Goal: Answer question/provide support

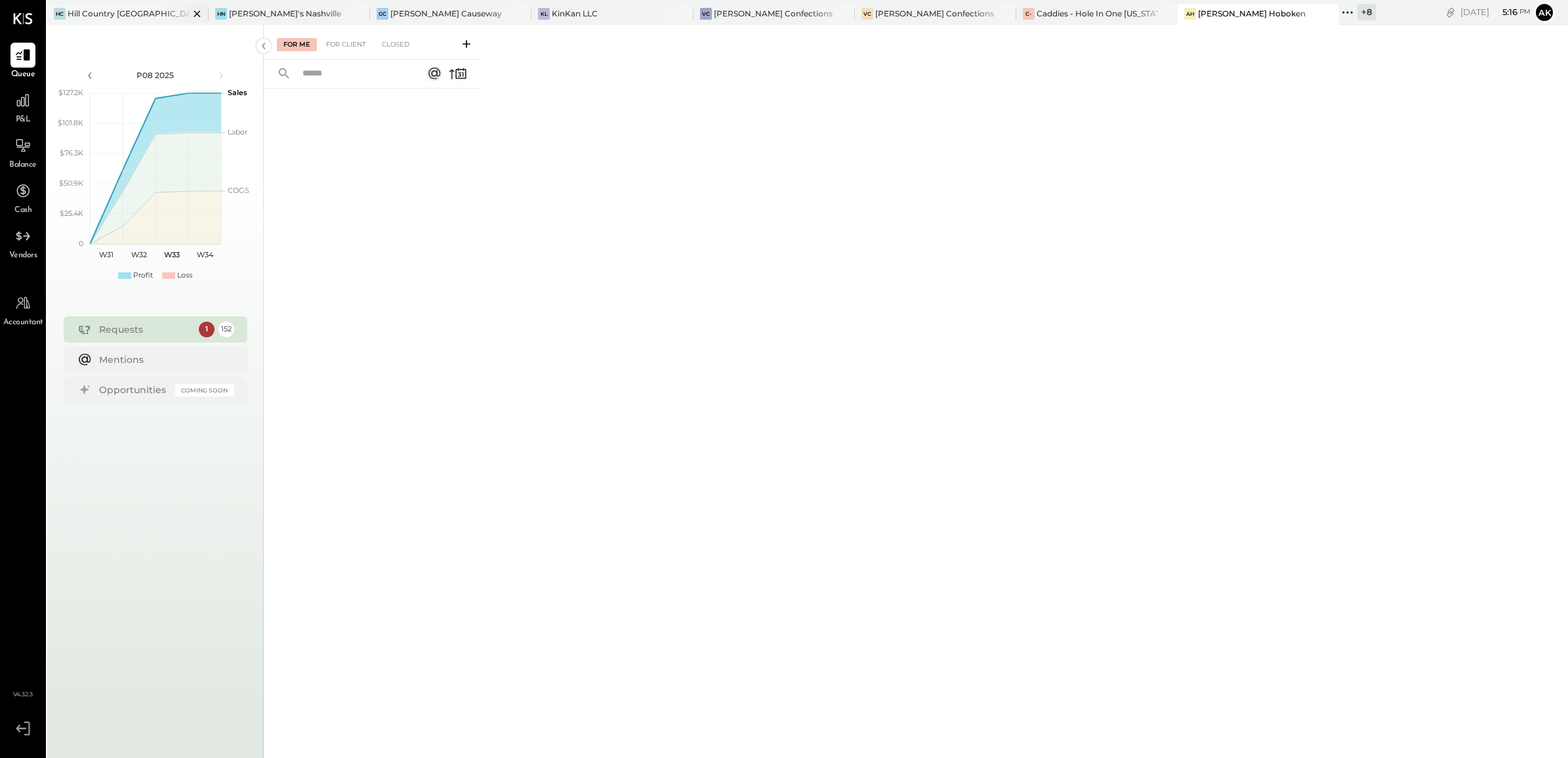
click at [129, 13] on div "Hill Country [GEOGRAPHIC_DATA]" at bounding box center [129, 13] width 122 height 11
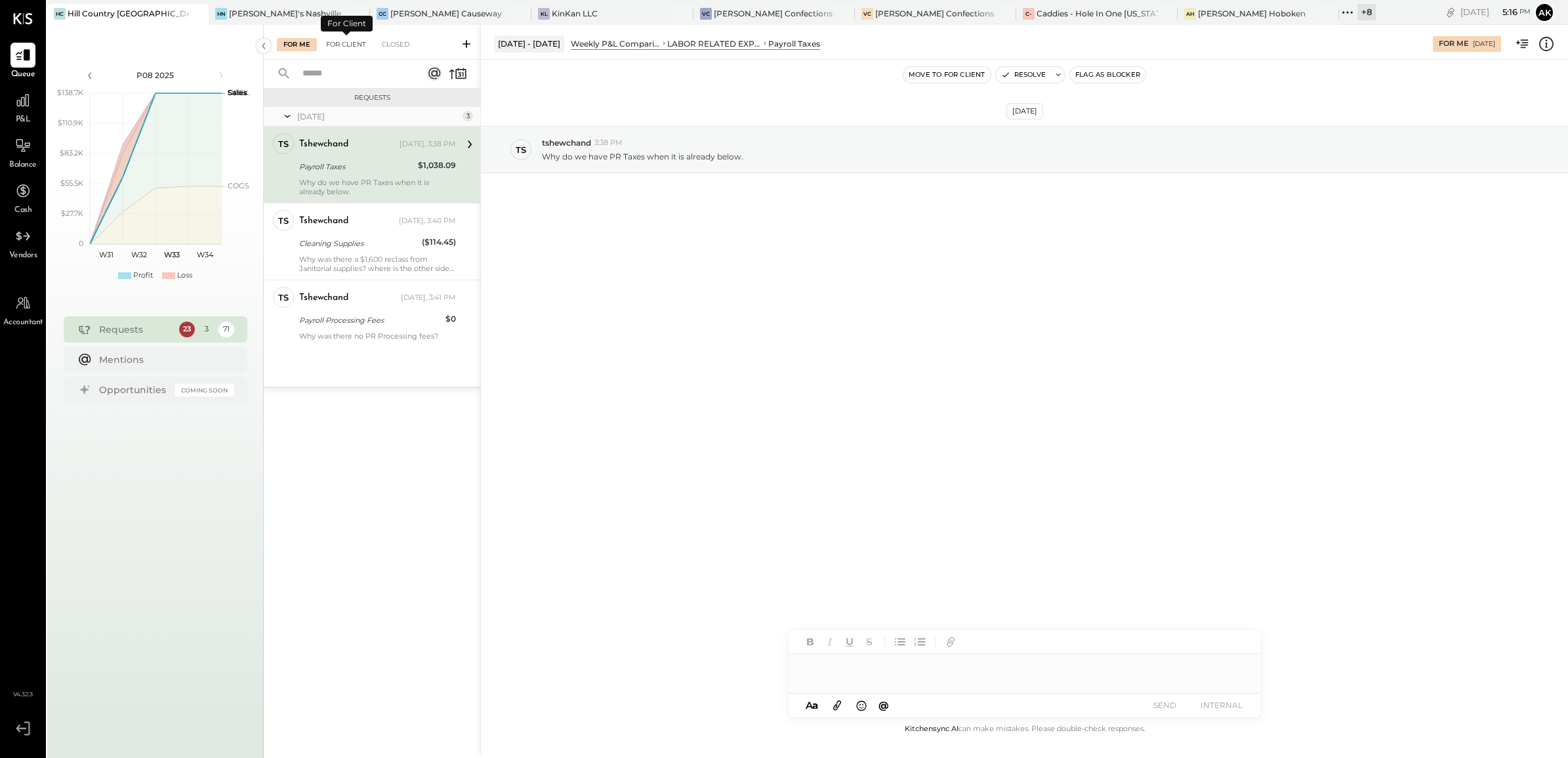
click at [350, 43] on div "For Client" at bounding box center [346, 44] width 53 height 13
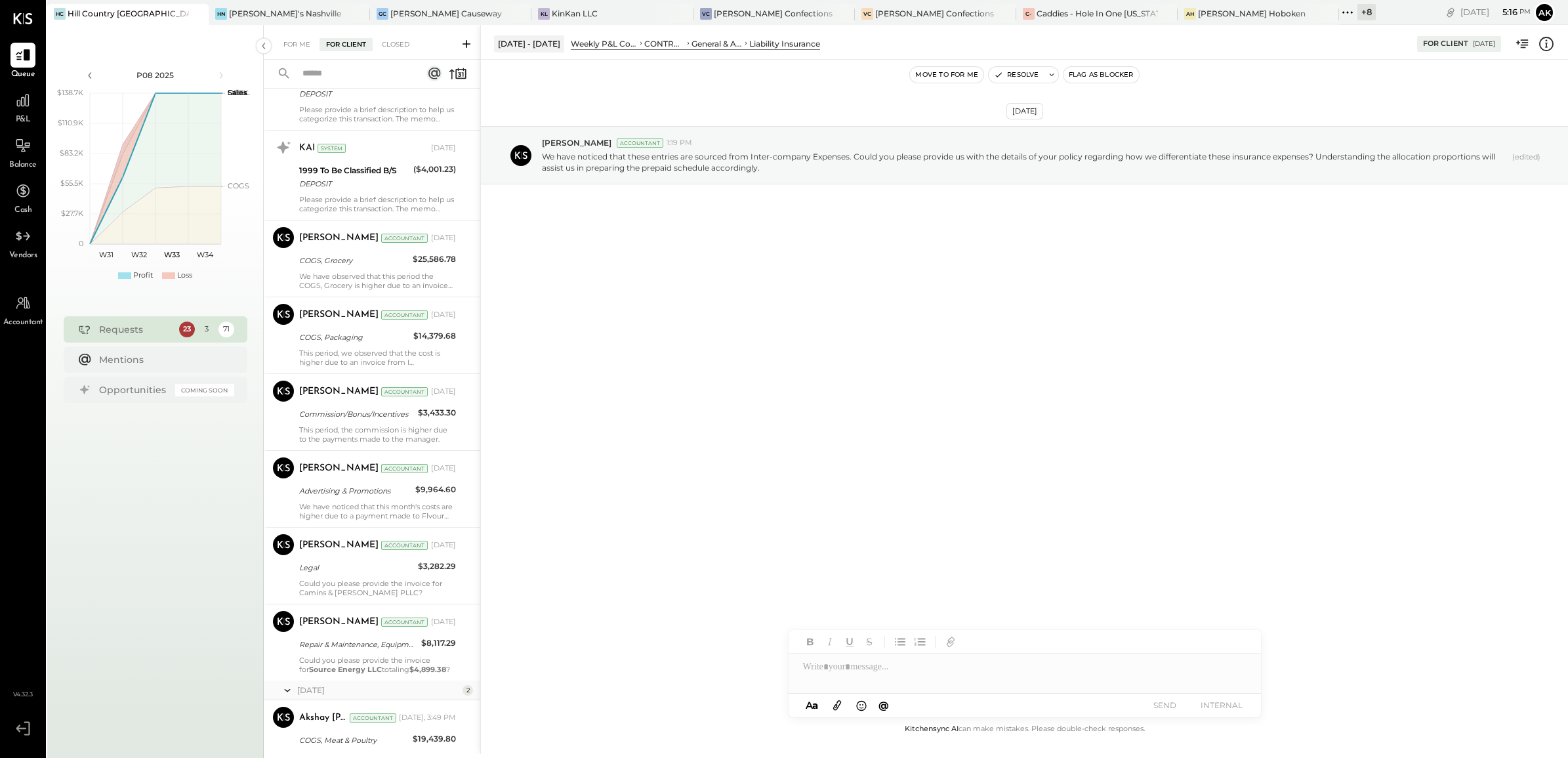
scroll to position [5216, 0]
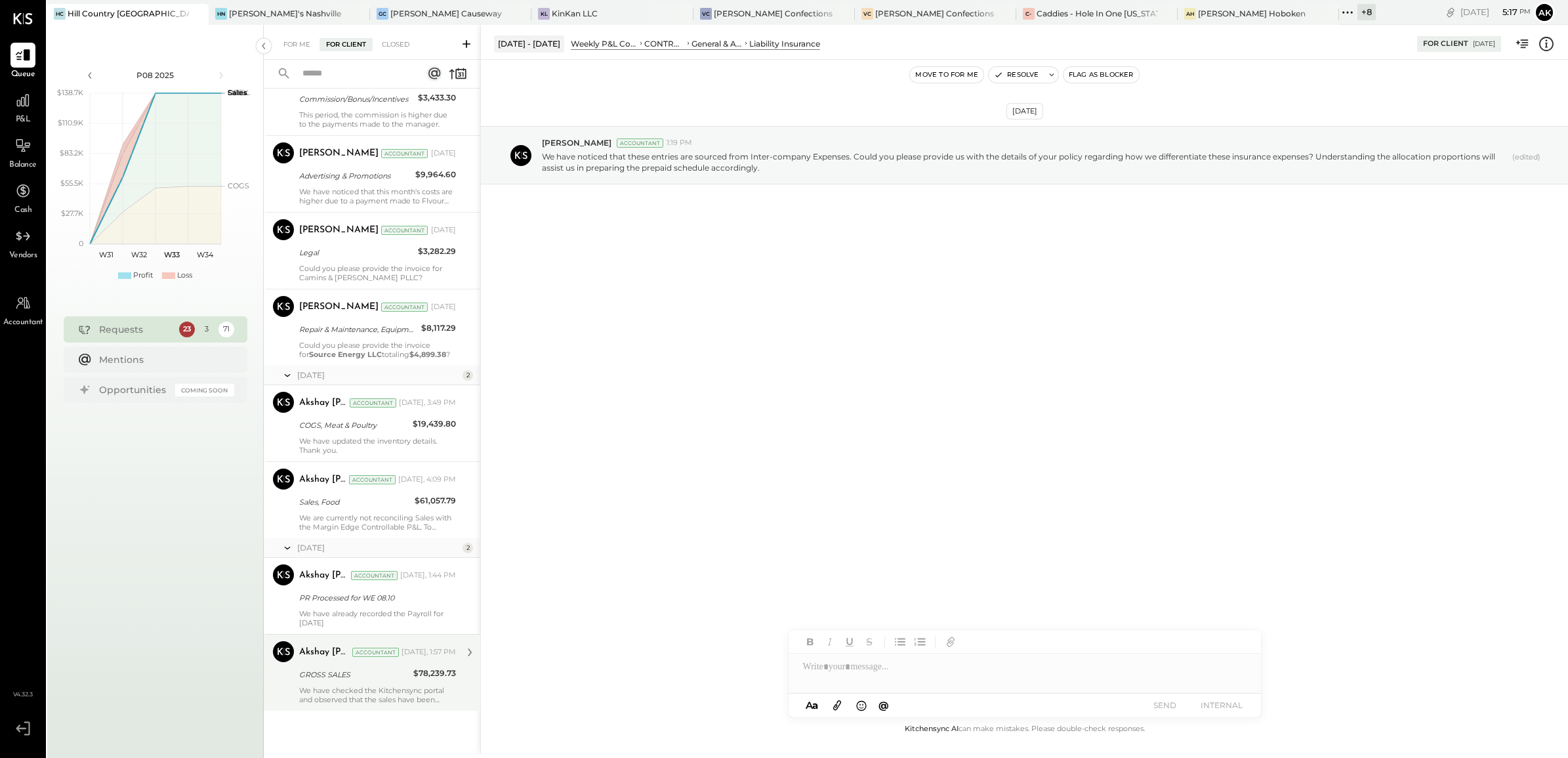
click at [346, 673] on div "GROSS SALES" at bounding box center [355, 674] width 111 height 13
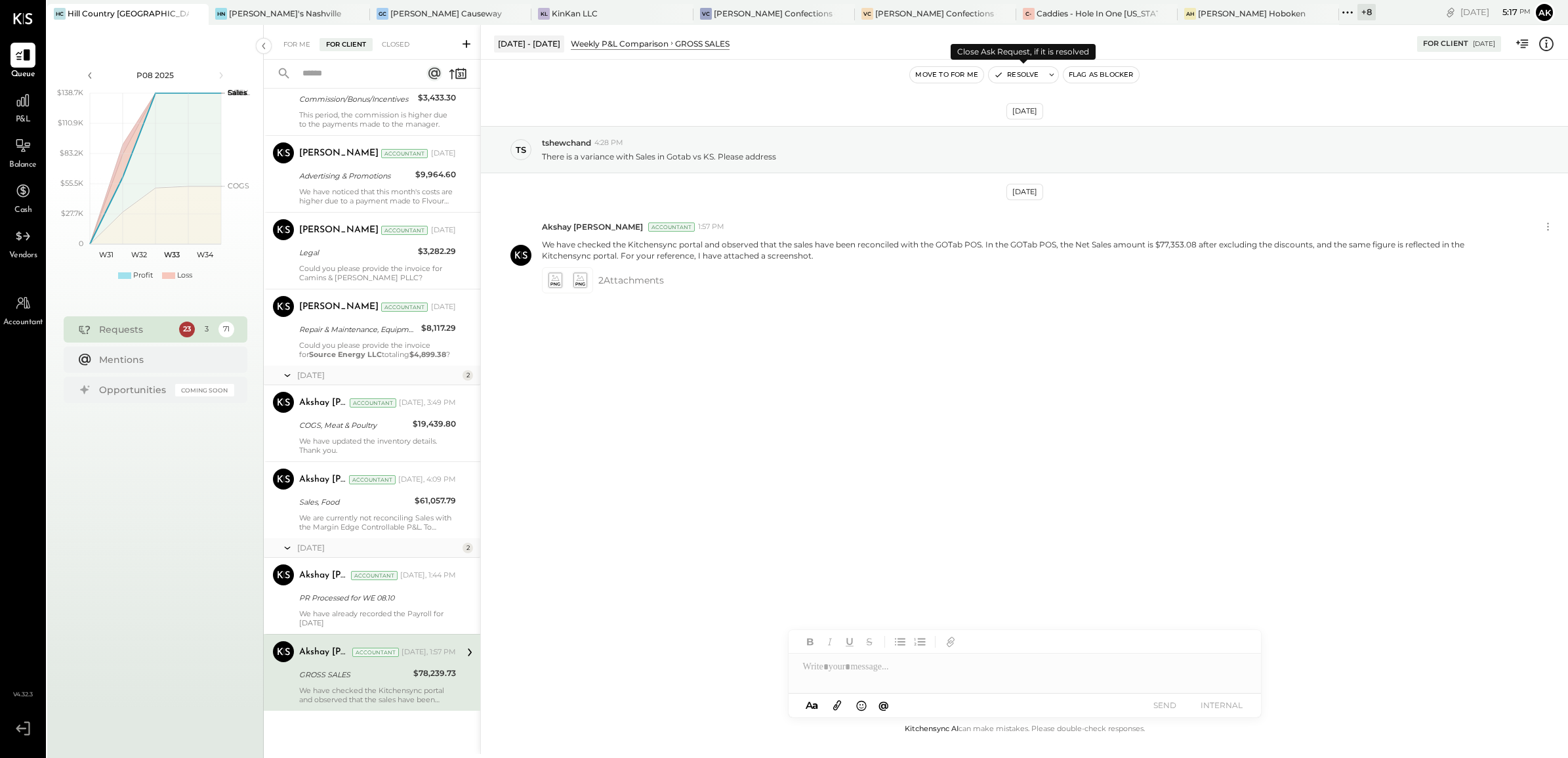
click at [1013, 77] on button "Resolve" at bounding box center [1016, 75] width 55 height 16
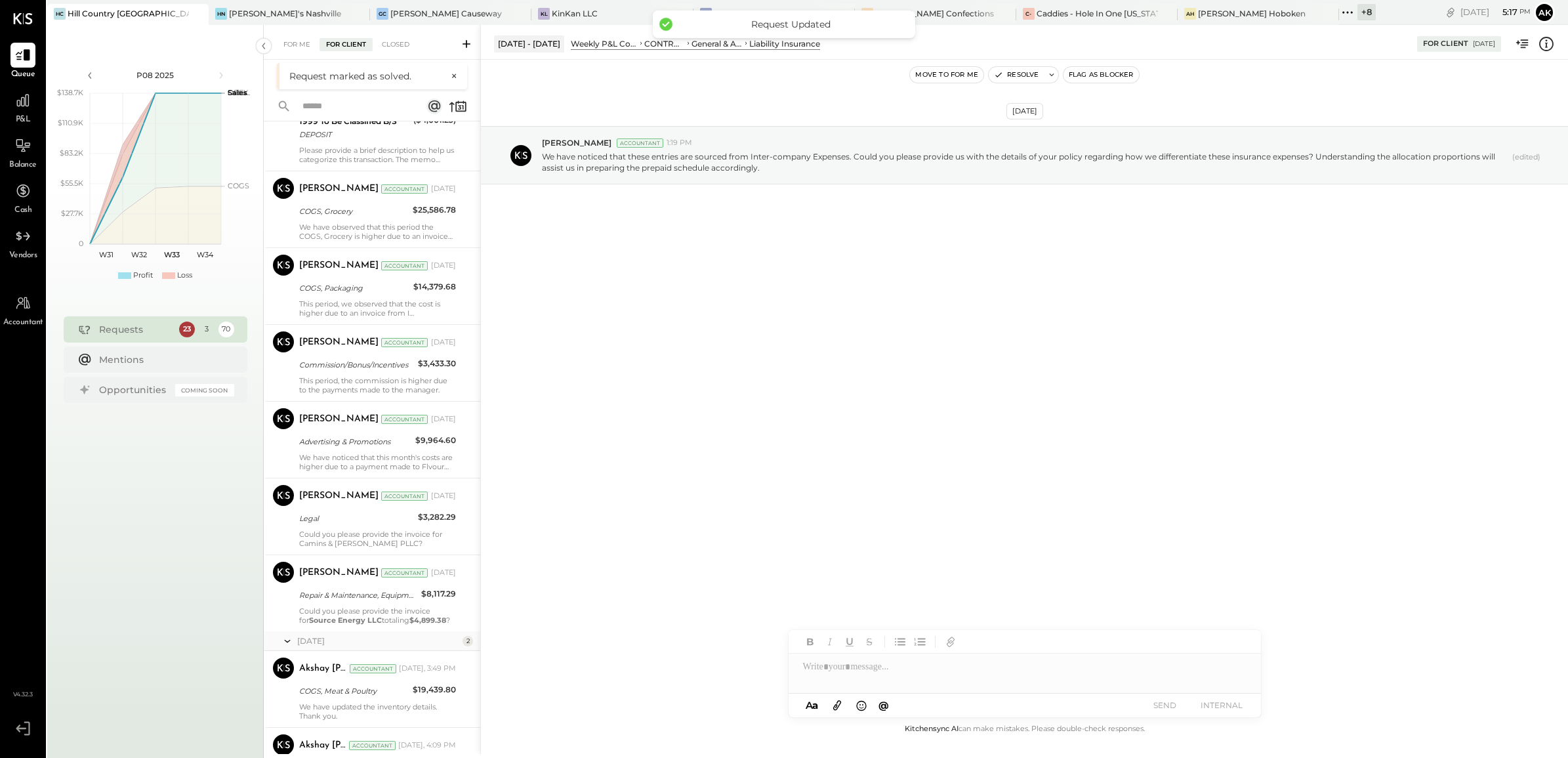
scroll to position [5140, 0]
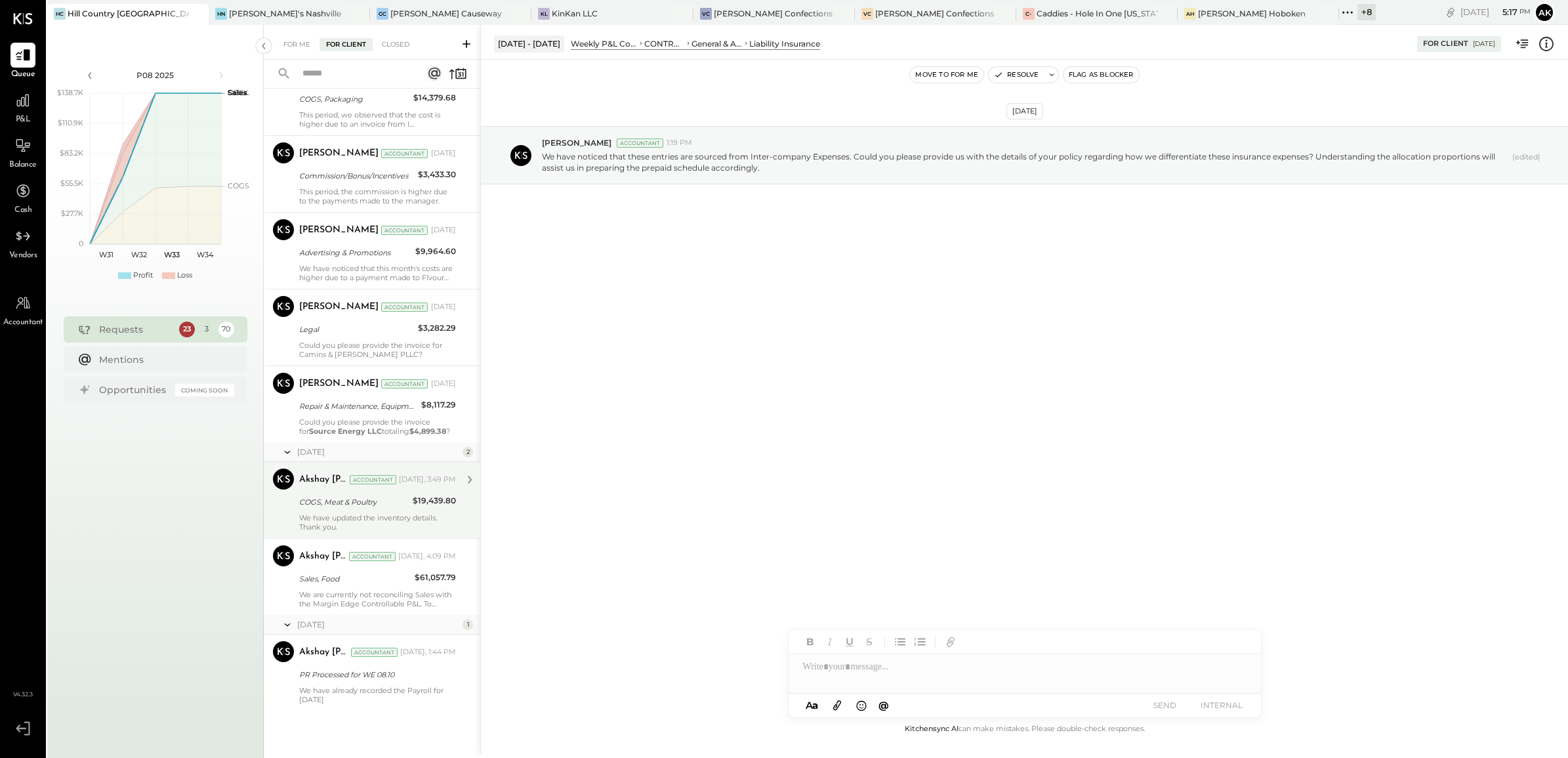
click at [345, 499] on div "COGS, Meat & Poultry" at bounding box center [354, 501] width 110 height 13
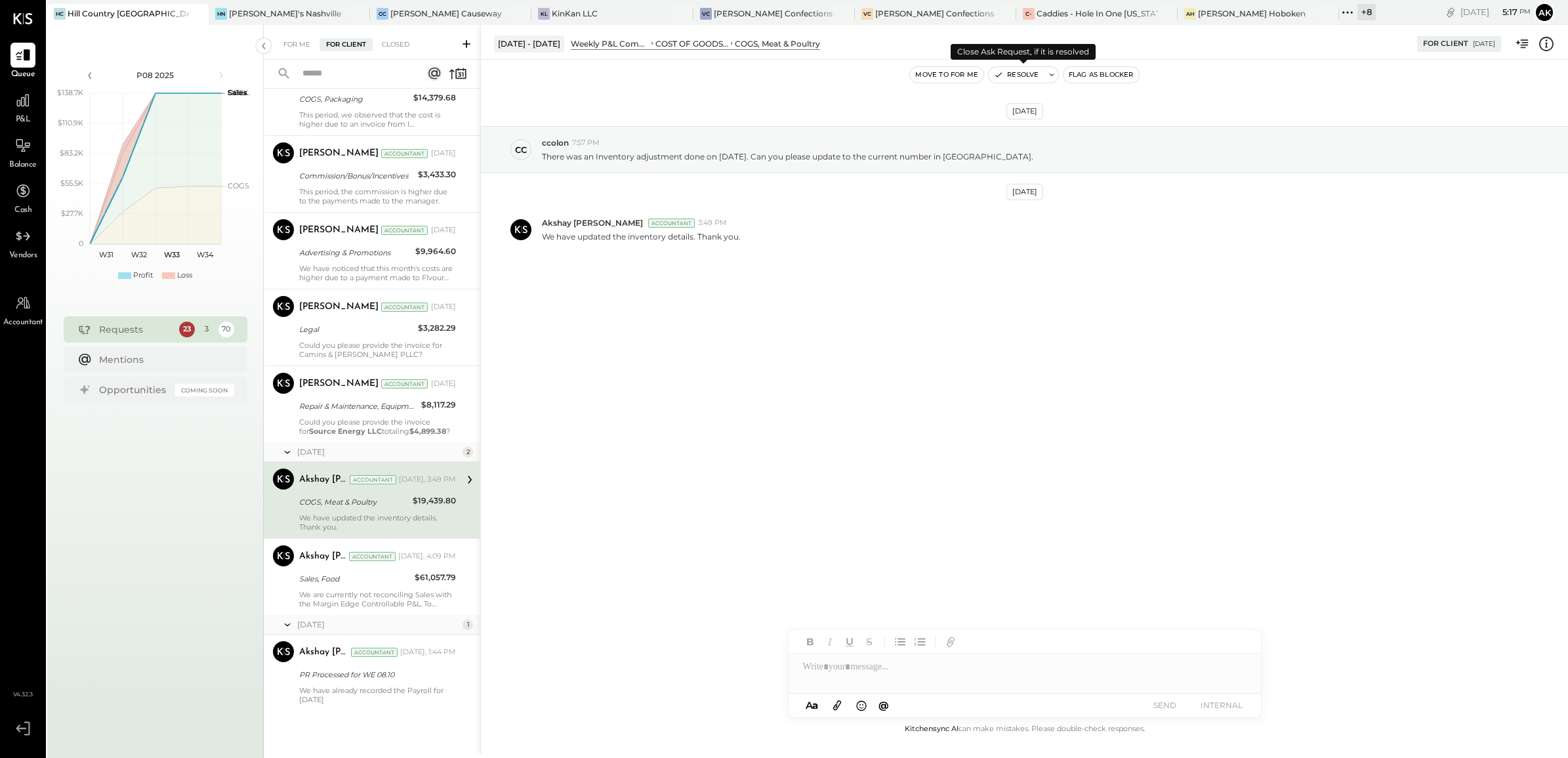
click at [1025, 74] on button "Resolve" at bounding box center [1016, 75] width 55 height 16
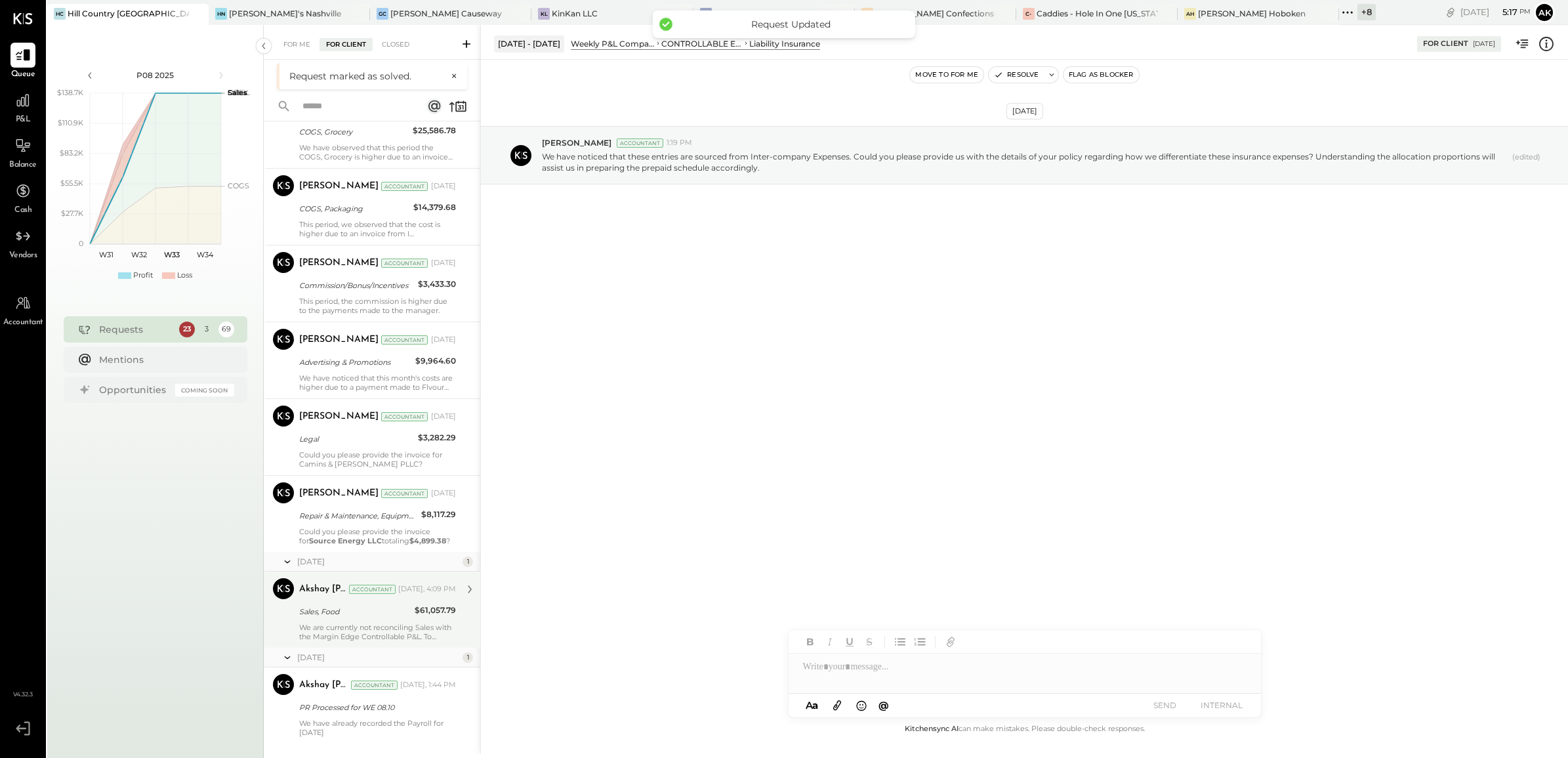
scroll to position [5063, 0]
click at [357, 608] on div "Sales, Food" at bounding box center [355, 611] width 111 height 13
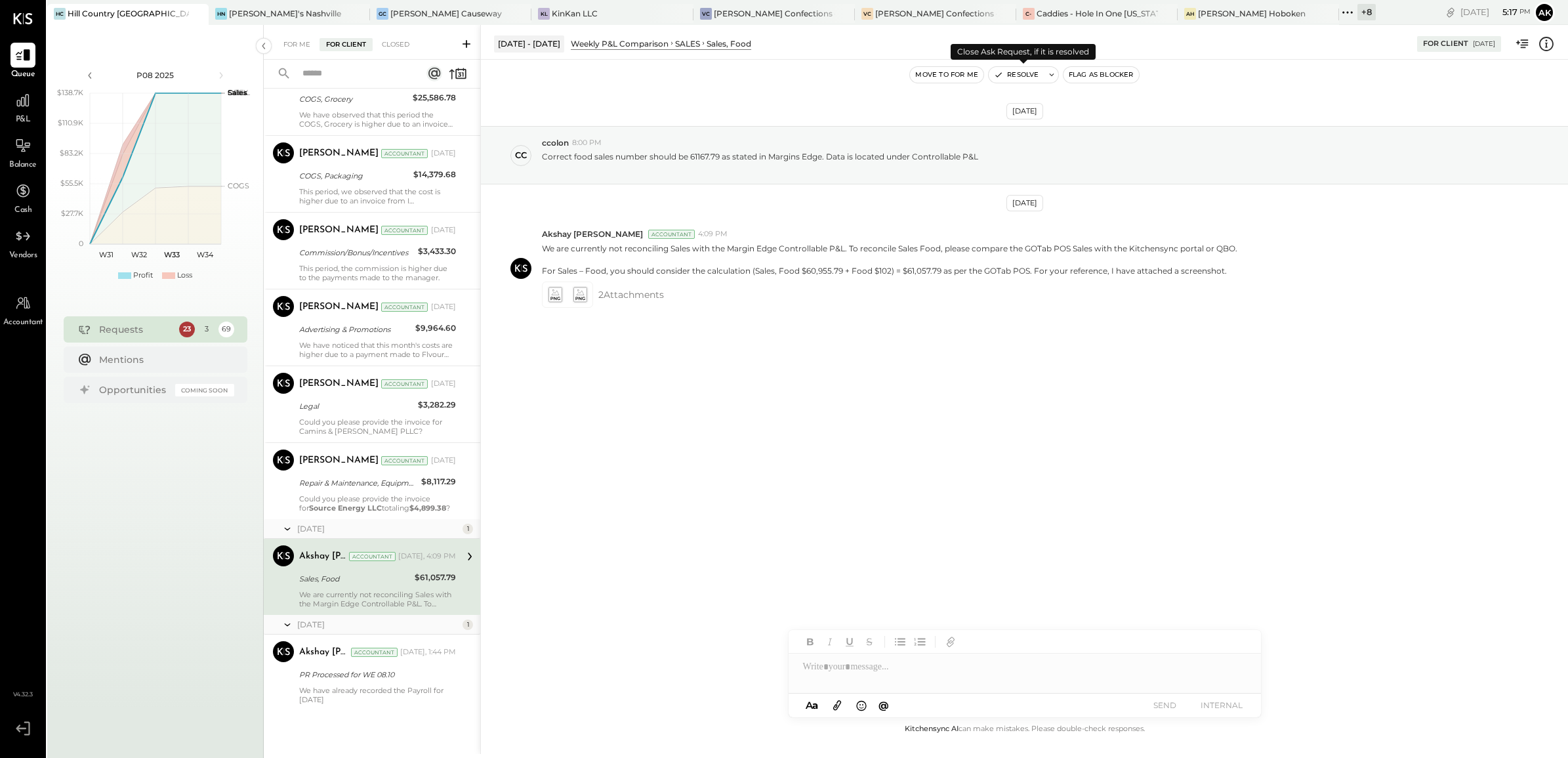
click at [1022, 73] on button "Resolve" at bounding box center [1016, 75] width 55 height 16
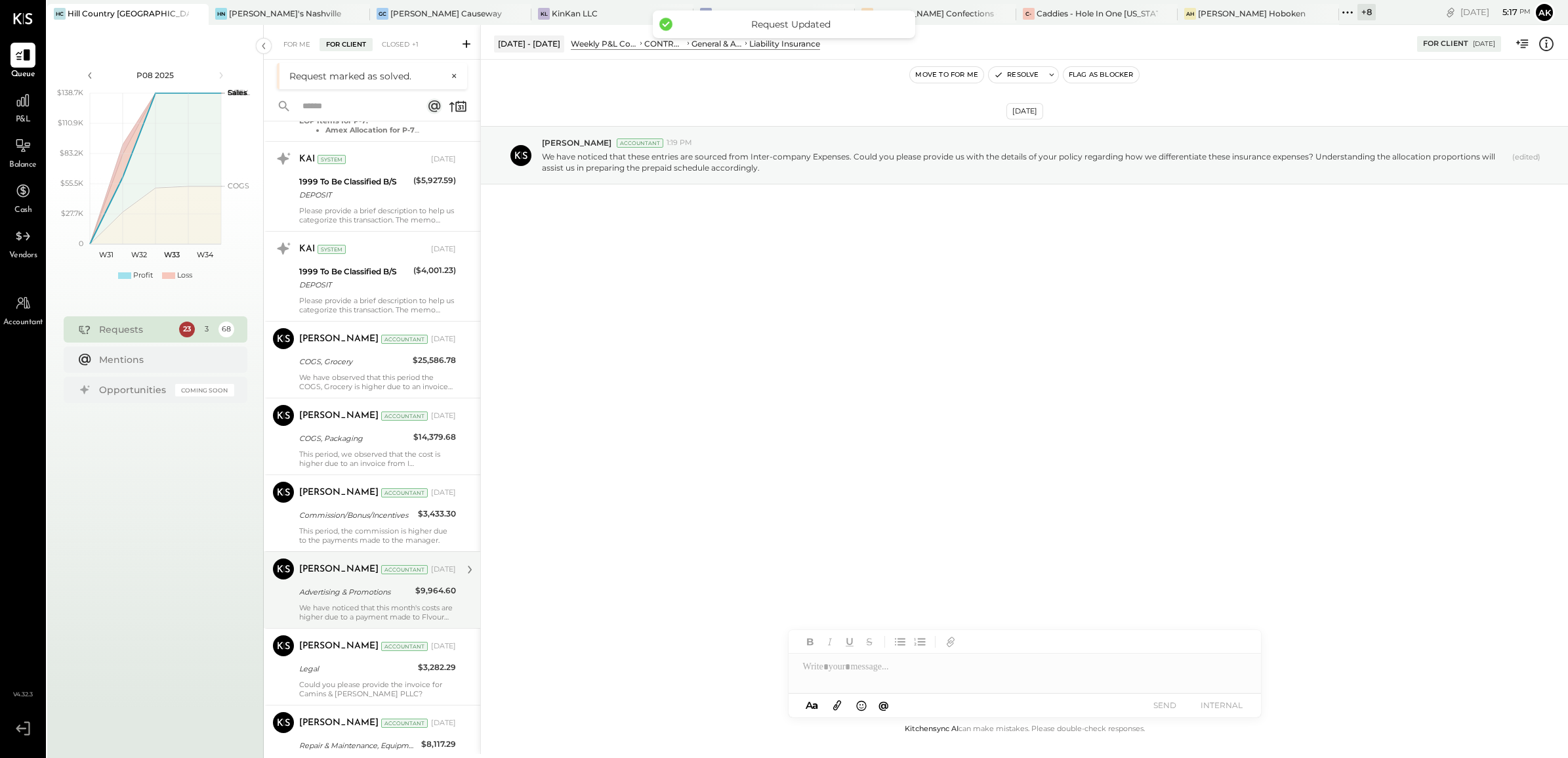
scroll to position [4968, 0]
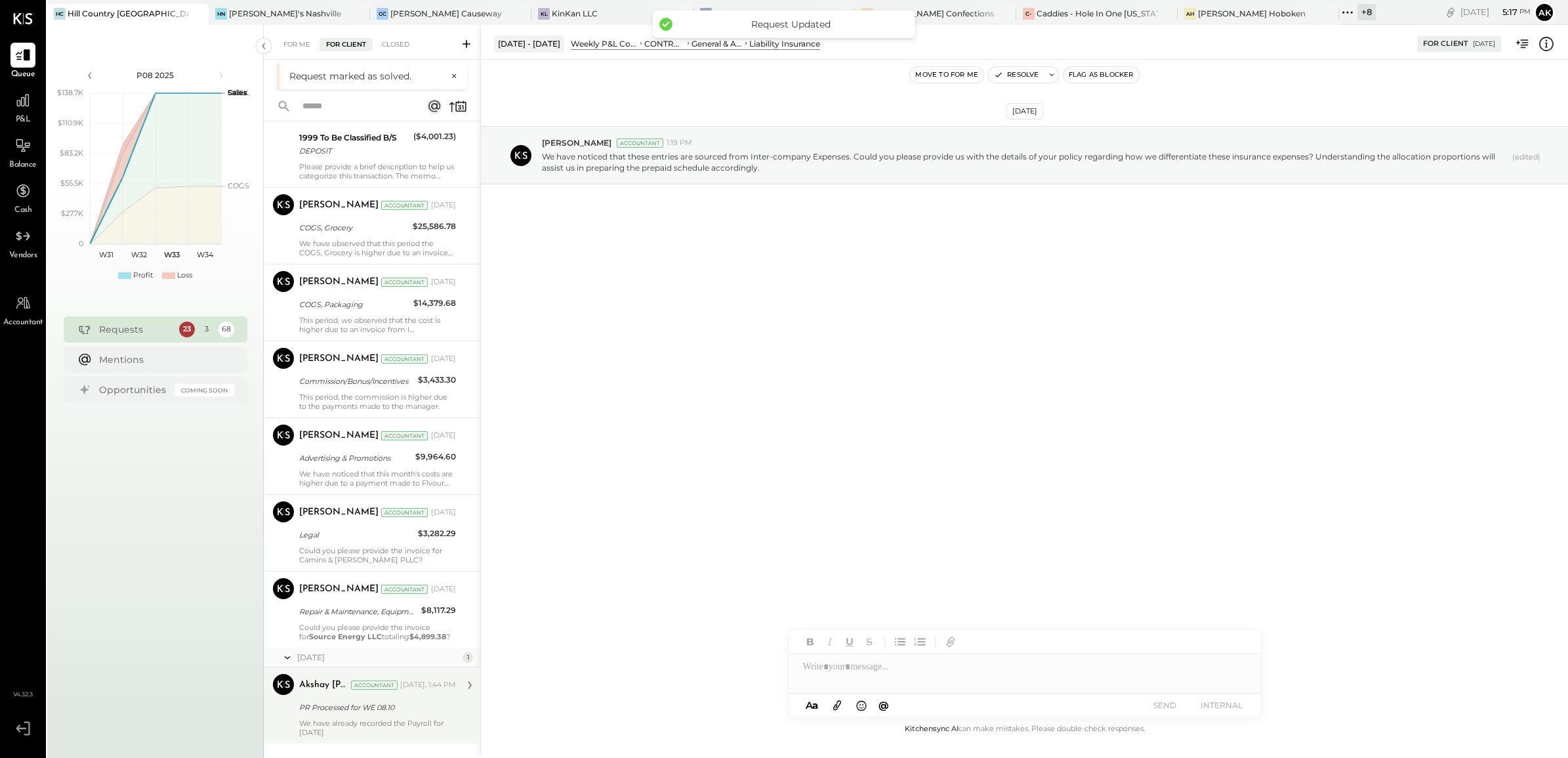
click at [322, 690] on div "Akshay [PERSON_NAME]" at bounding box center [324, 685] width 49 height 13
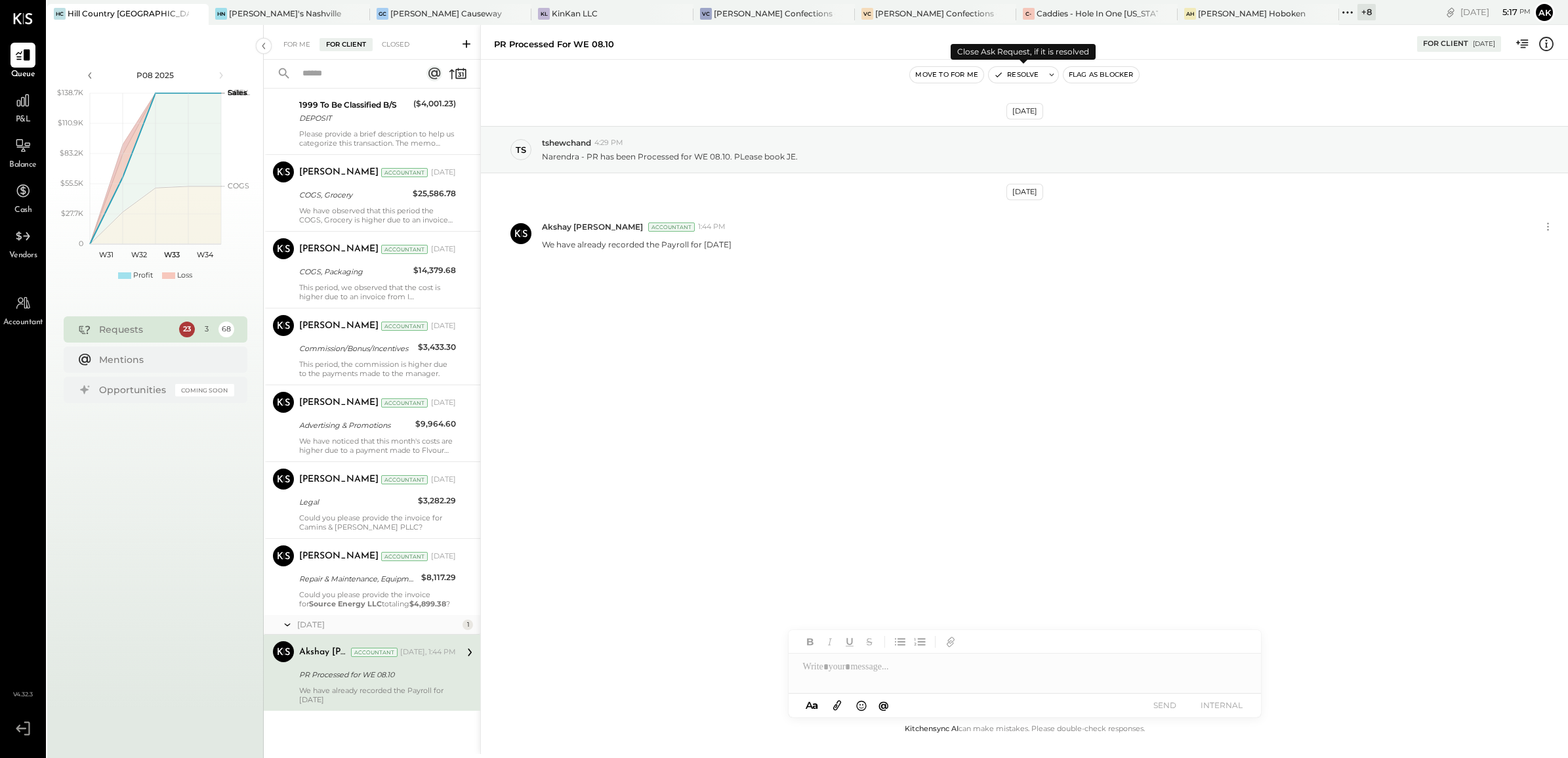
click at [1027, 73] on button "Resolve" at bounding box center [1016, 75] width 55 height 16
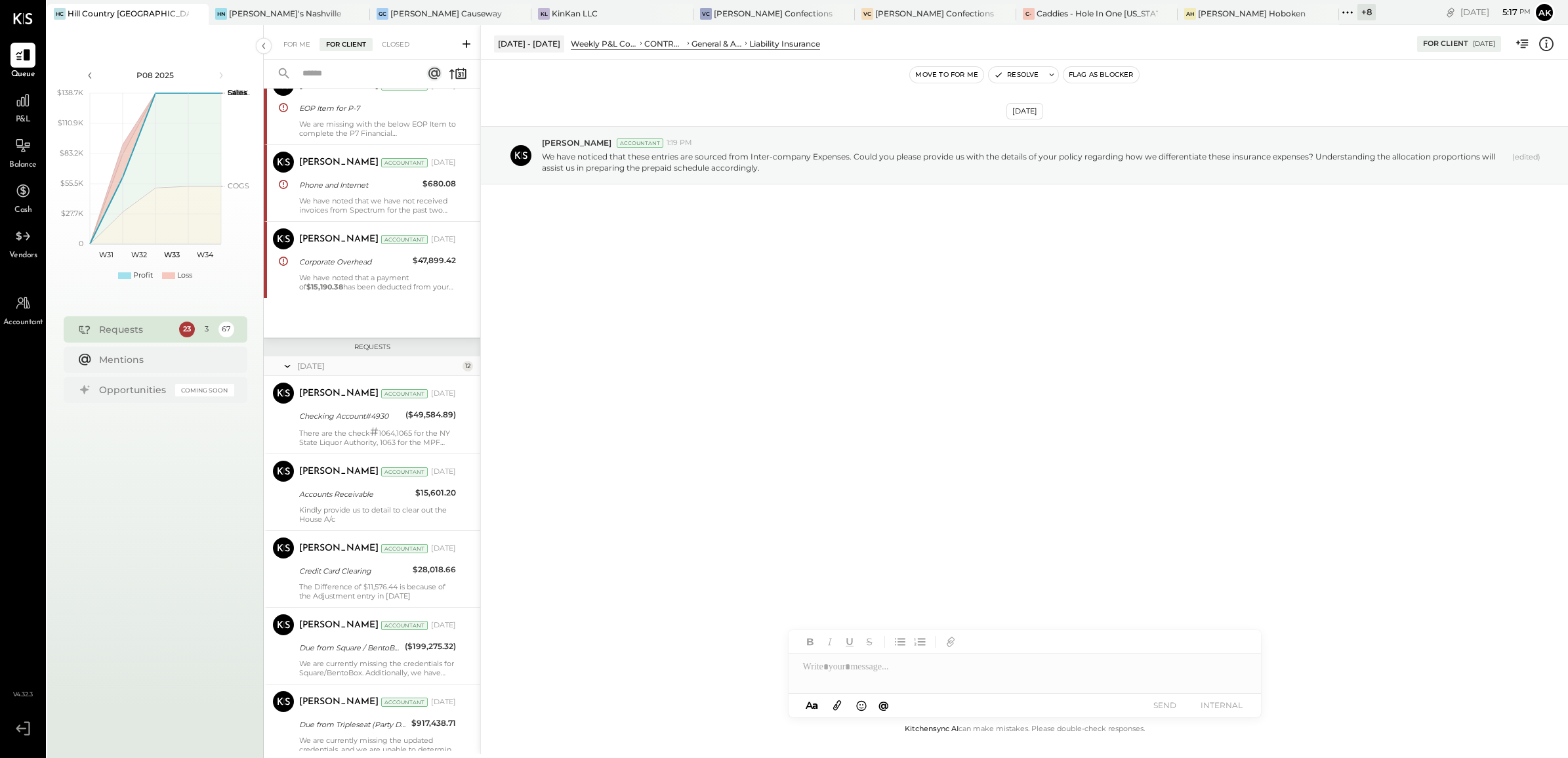
scroll to position [443, 0]
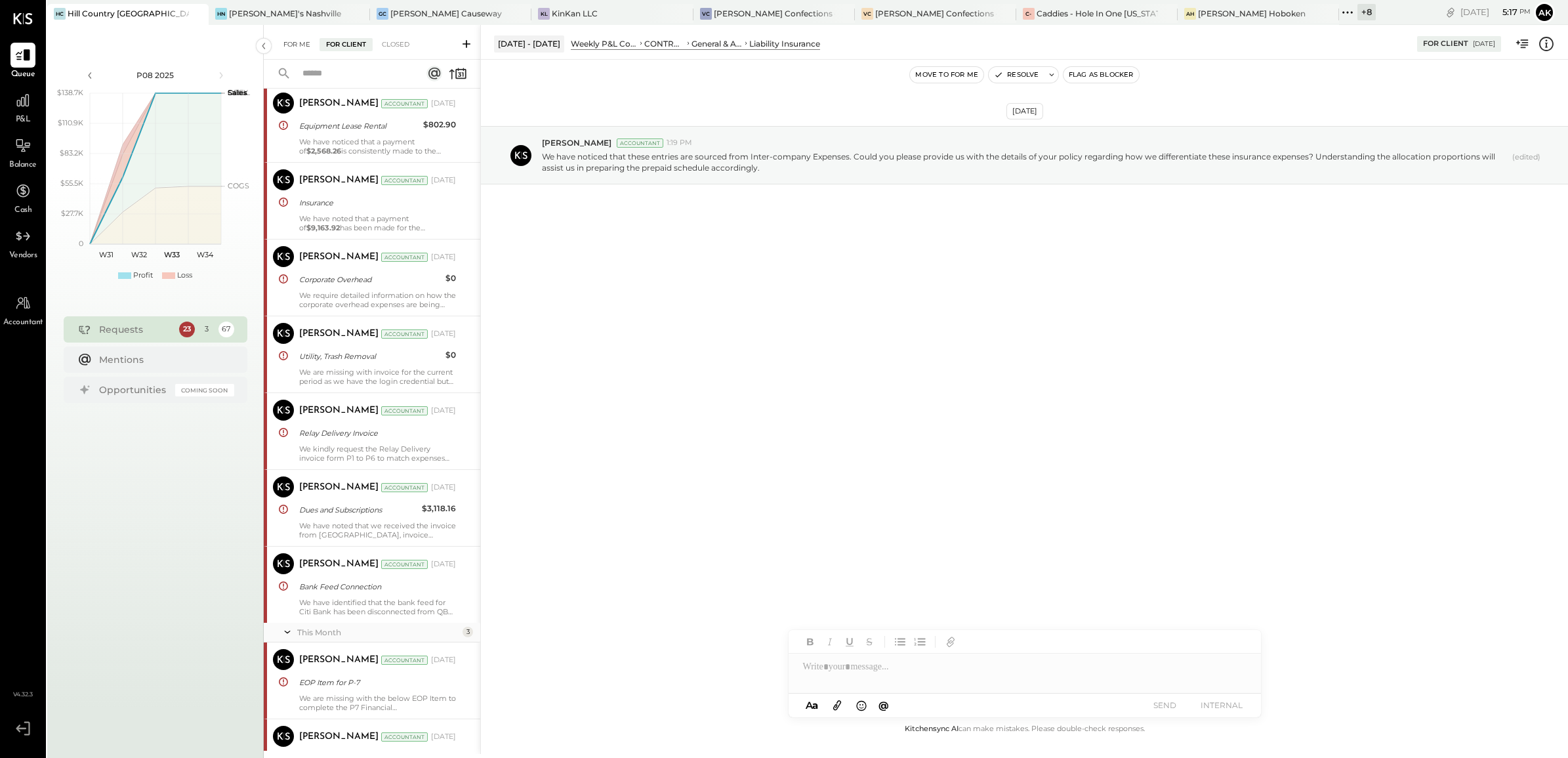
click at [293, 44] on div "For Me" at bounding box center [297, 44] width 40 height 13
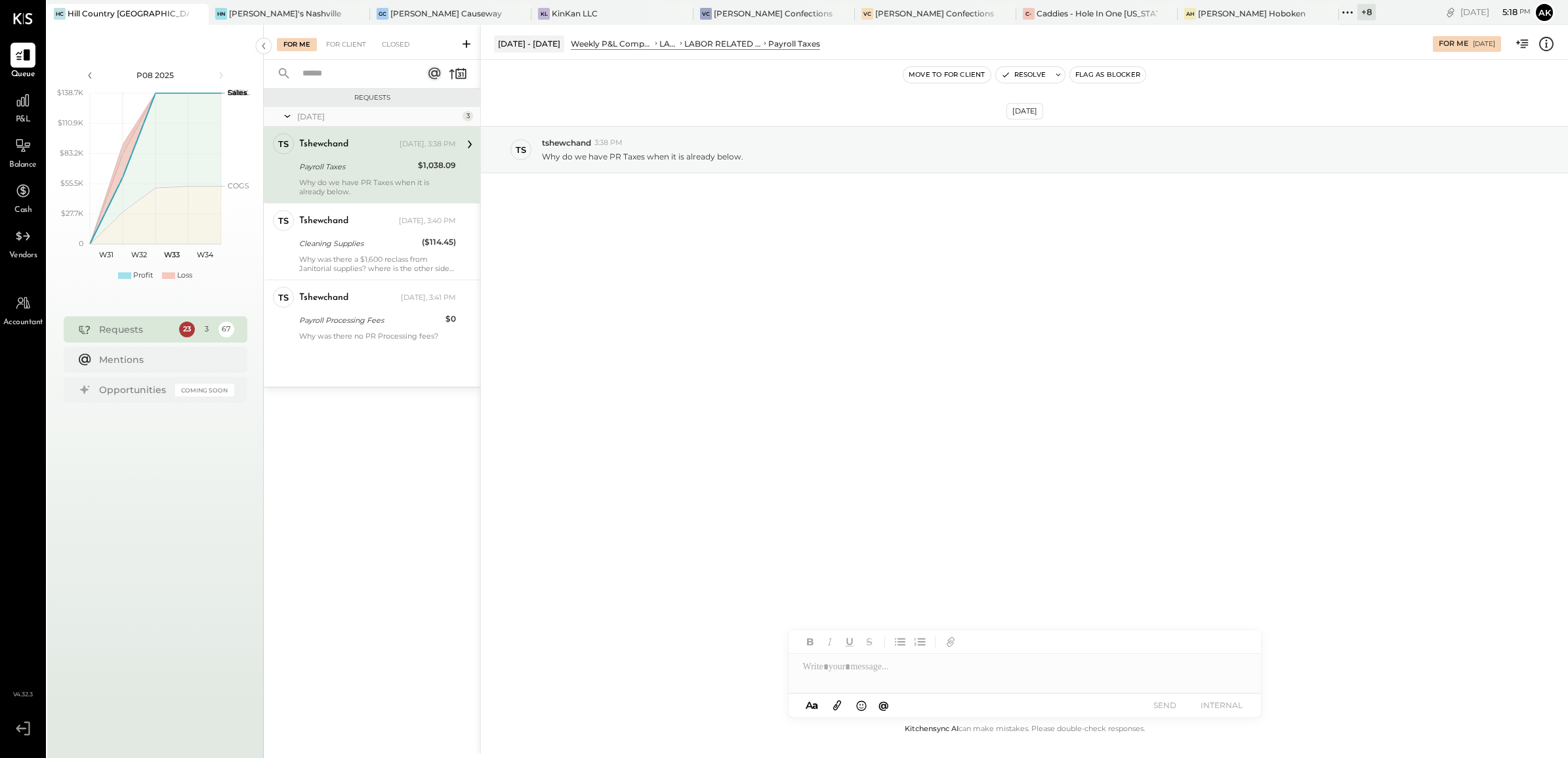
click at [847, 667] on div at bounding box center [1025, 666] width 472 height 27
paste div
click at [1169, 703] on button "SEND" at bounding box center [1165, 704] width 52 height 17
click at [371, 172] on div "Cleaning Supplies" at bounding box center [359, 166] width 119 height 13
click at [874, 668] on div at bounding box center [1025, 666] width 472 height 27
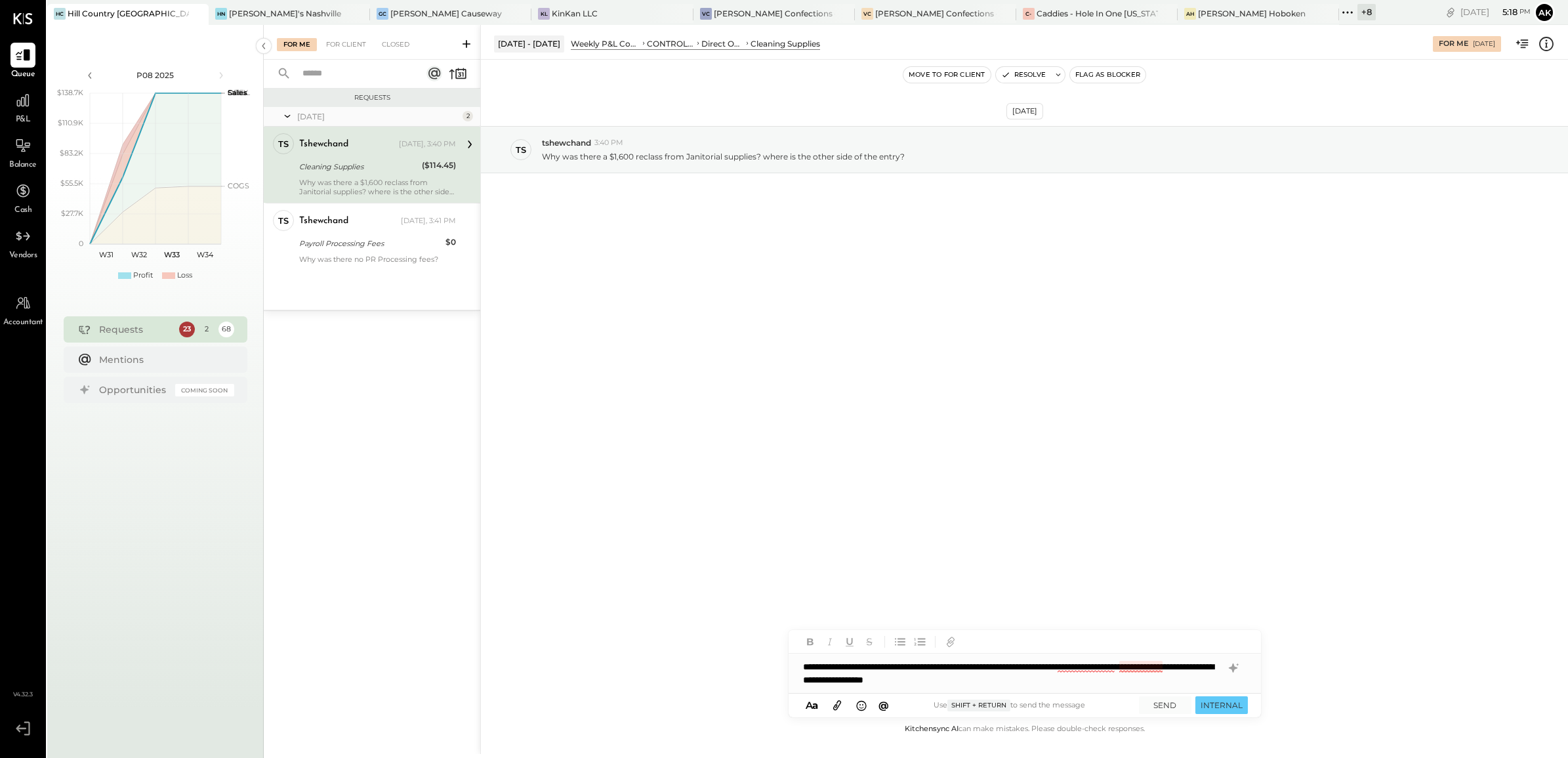
click at [1143, 668] on div "**********" at bounding box center [1025, 673] width 472 height 39
click at [1004, 587] on span "other side" at bounding box center [1002, 591] width 41 height 13
click at [1088, 668] on div "**********" at bounding box center [1025, 673] width 472 height 39
click at [965, 591] on span "Margin Edge" at bounding box center [960, 591] width 52 height 13
click at [1160, 703] on button "SEND" at bounding box center [1165, 704] width 52 height 17
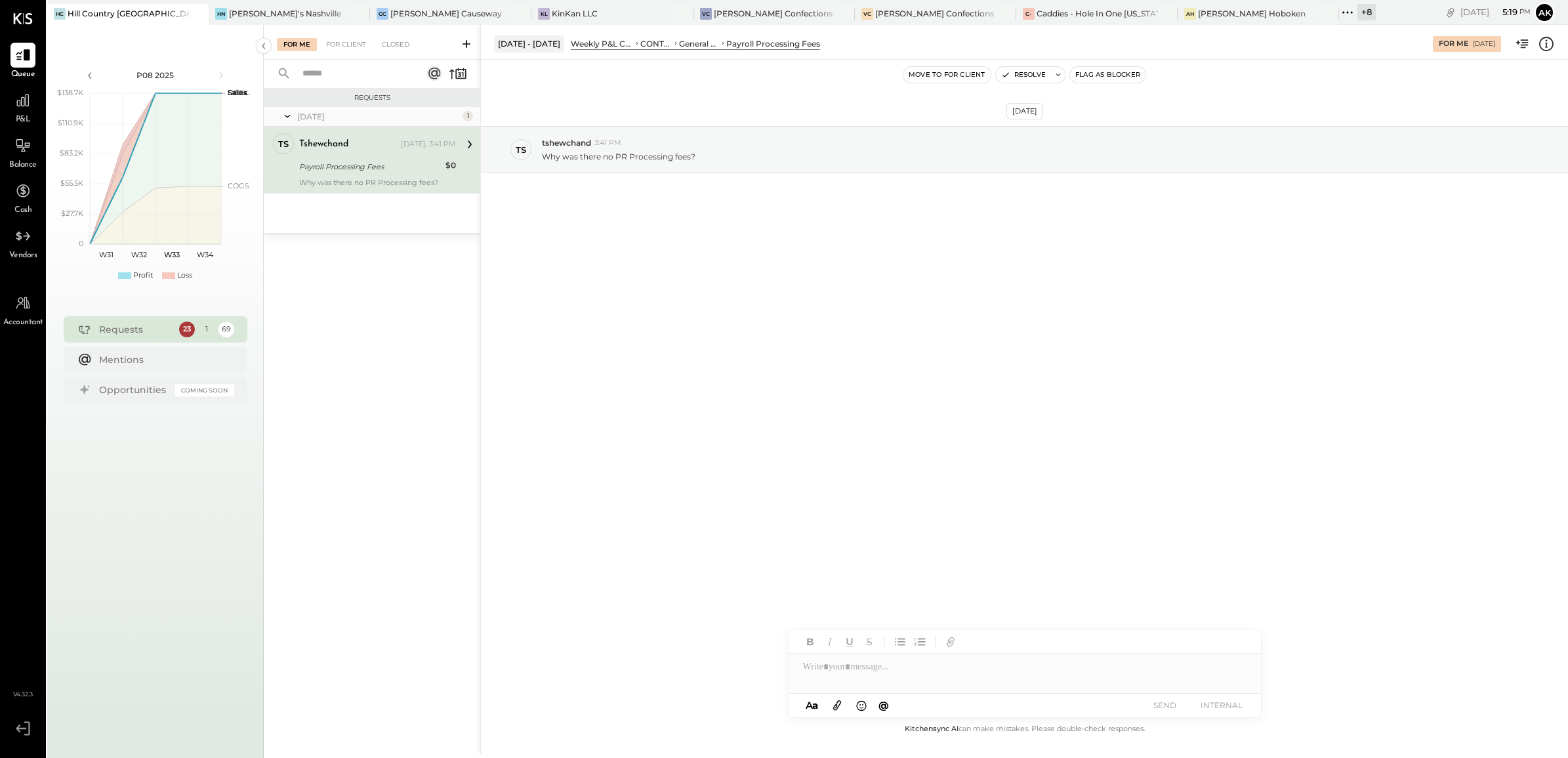
drag, startPoint x: 374, startPoint y: 155, endPoint x: 396, endPoint y: 159, distance: 22.4
click at [374, 155] on div "tshewchand [DATE], 3:41 PM Payroll Processing Fees $0 Why was there no PR Proce…" at bounding box center [378, 159] width 157 height 54
click at [871, 673] on div at bounding box center [1025, 673] width 472 height 39
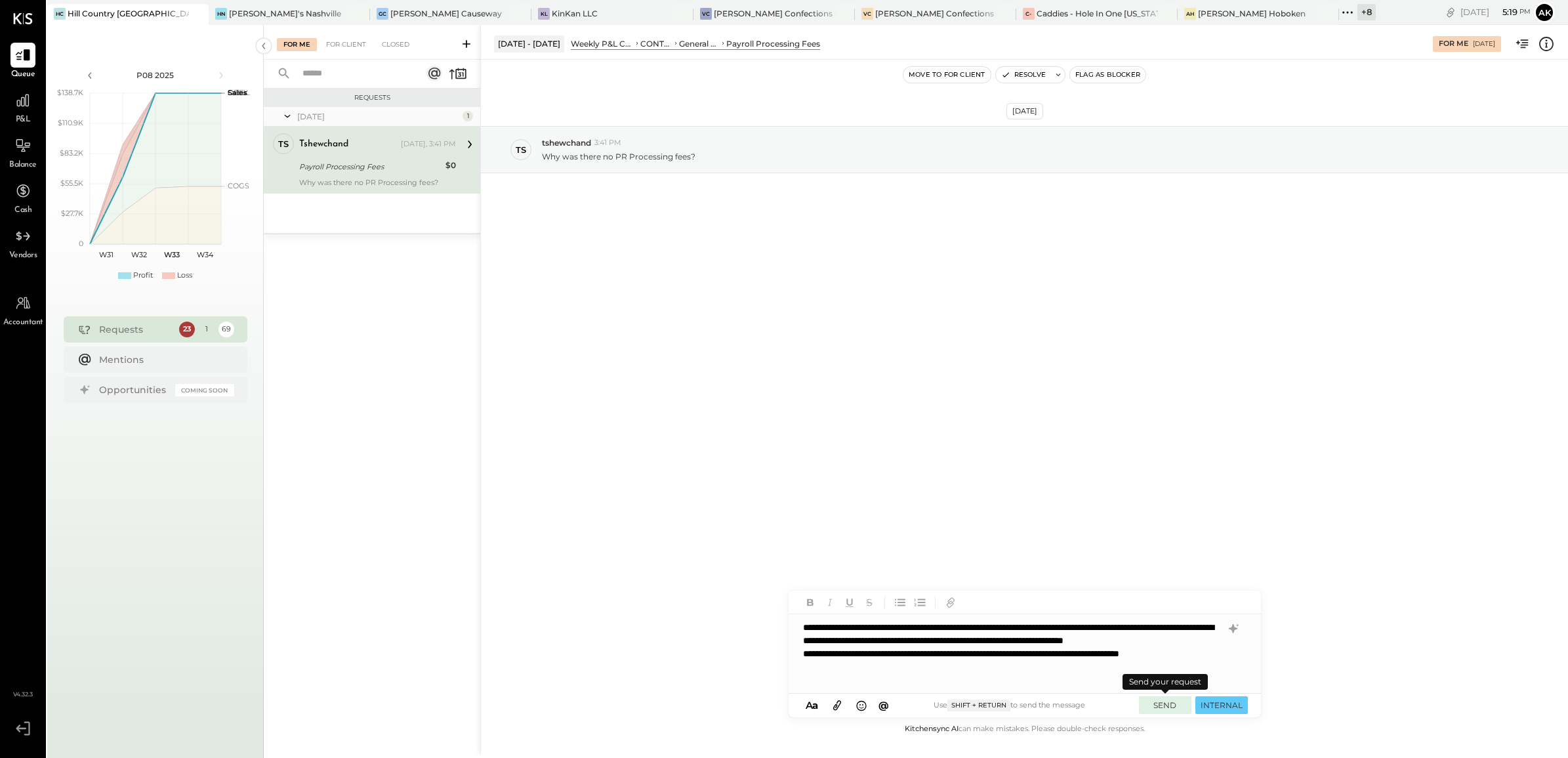
click at [1169, 704] on button "SEND" at bounding box center [1165, 704] width 52 height 17
